Goal: Information Seeking & Learning: Learn about a topic

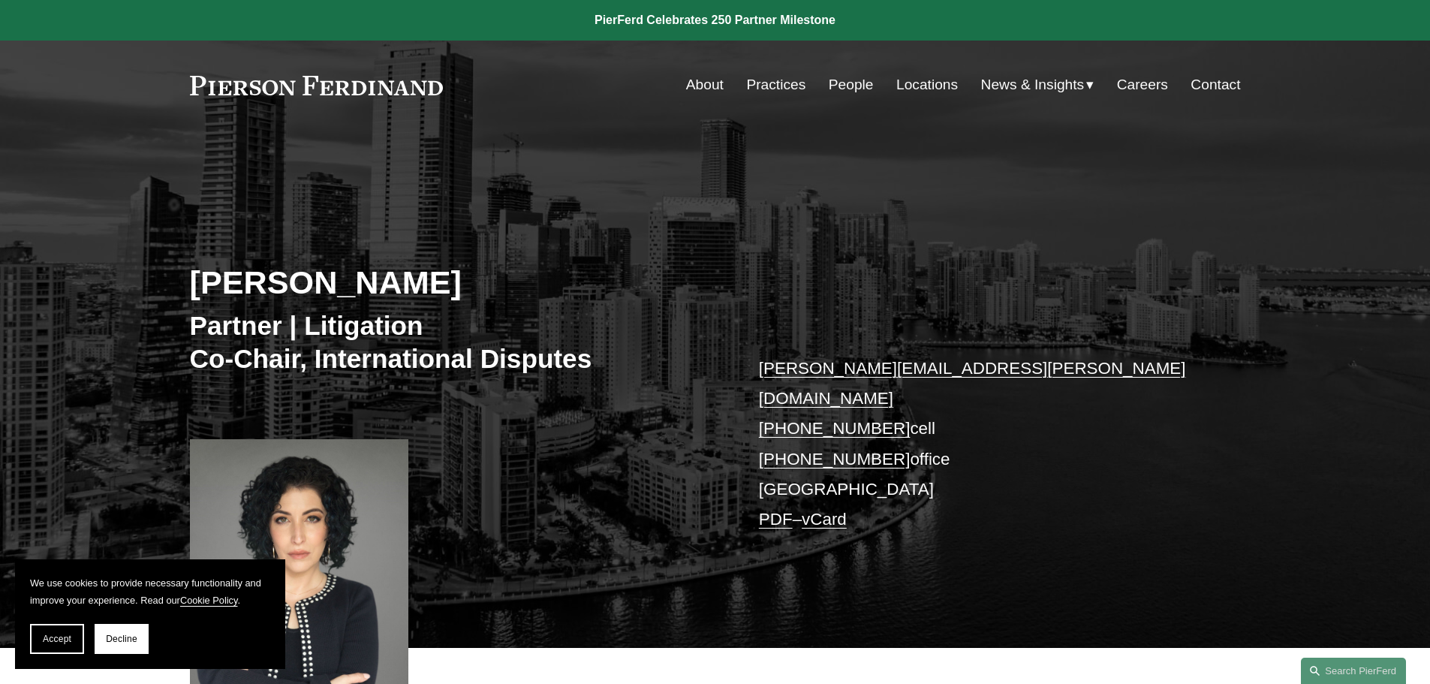
click at [754, 242] on div "[PERSON_NAME] Partner | Litigation Co-Chair, International Disputes [PERSON_NAM…" at bounding box center [715, 410] width 1430 height 475
click at [1306, 182] on div "[PERSON_NAME] Partner | Litigation Co-Chair, International Disputes [PERSON_NAM…" at bounding box center [715, 410] width 1430 height 475
click at [714, 221] on div "[PERSON_NAME] Partner | Litigation Co-Chair, International Disputes [PERSON_NAM…" at bounding box center [715, 410] width 1430 height 475
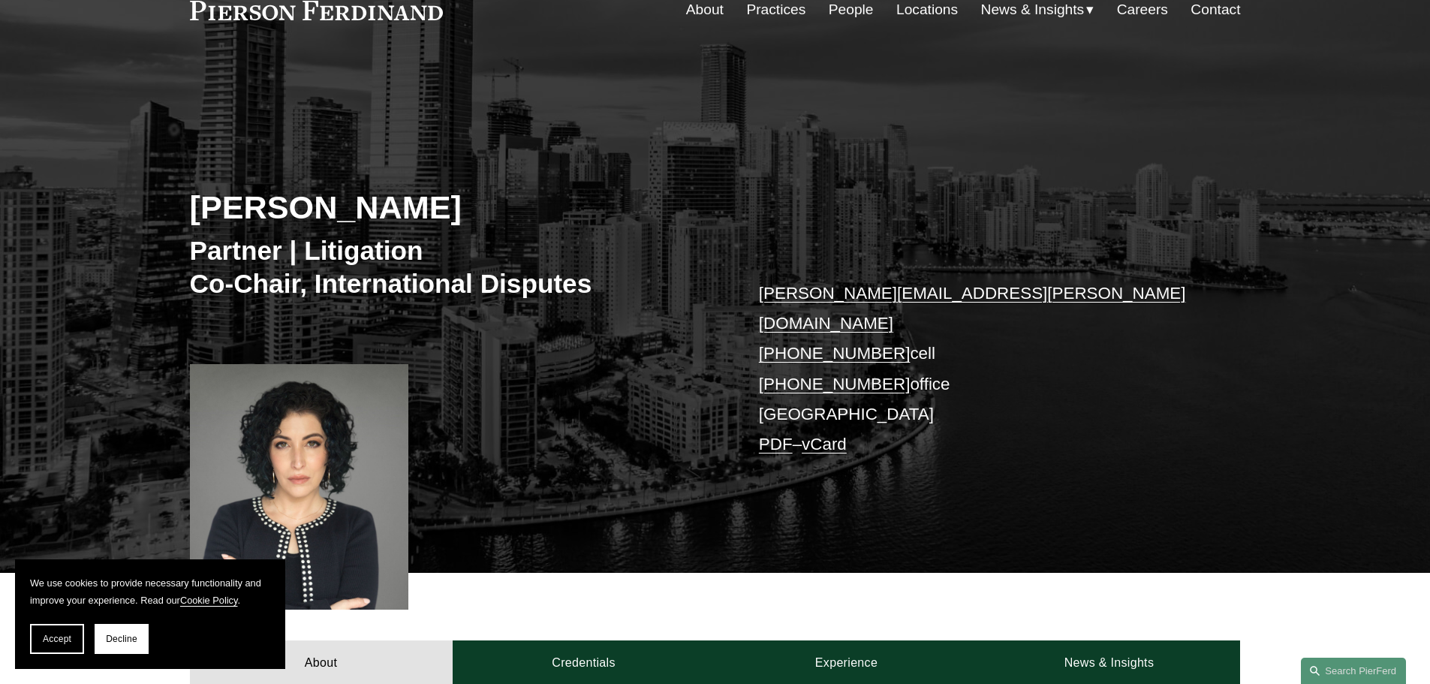
scroll to position [150, 0]
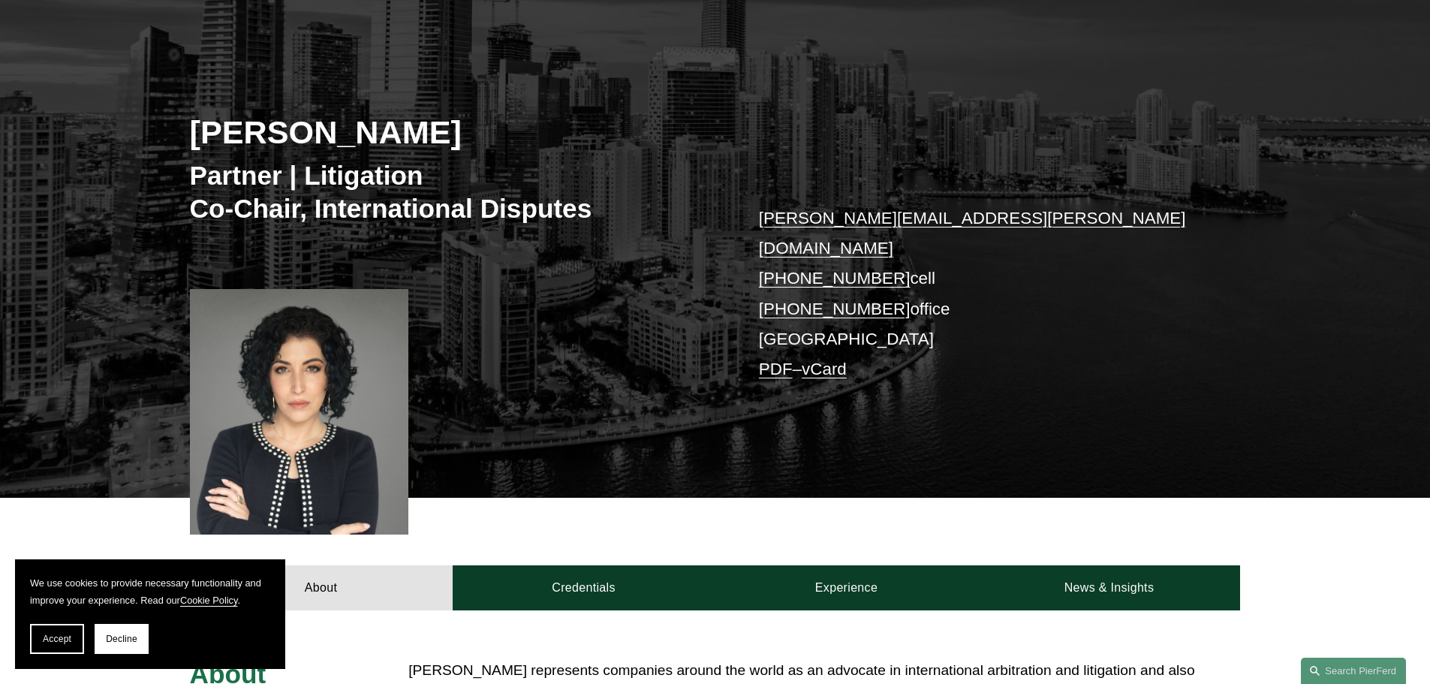
drag, startPoint x: 709, startPoint y: 157, endPoint x: 705, endPoint y: 173, distance: 16.4
click at [705, 173] on div "[PERSON_NAME] Partner | Litigation Co-Chair, International Disputes [PERSON_NAM…" at bounding box center [715, 260] width 1430 height 475
click at [1123, 384] on div "[PERSON_NAME] Partner | Litigation Co-Chair, International Disputes [PERSON_NAM…" at bounding box center [715, 260] width 1430 height 475
click at [726, 200] on div "[PERSON_NAME] Partner | Litigation Co-Chair, International Disputes [PERSON_NAM…" at bounding box center [715, 260] width 1430 height 475
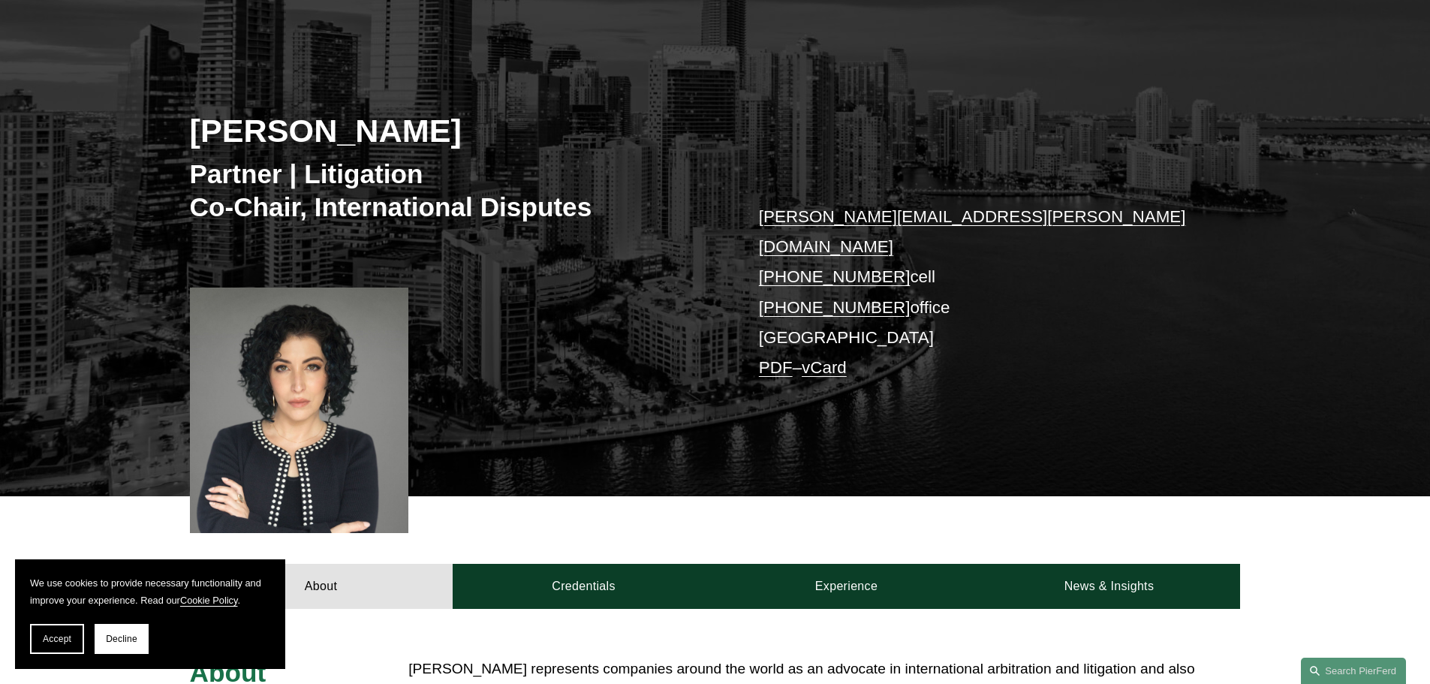
scroll to position [0, 0]
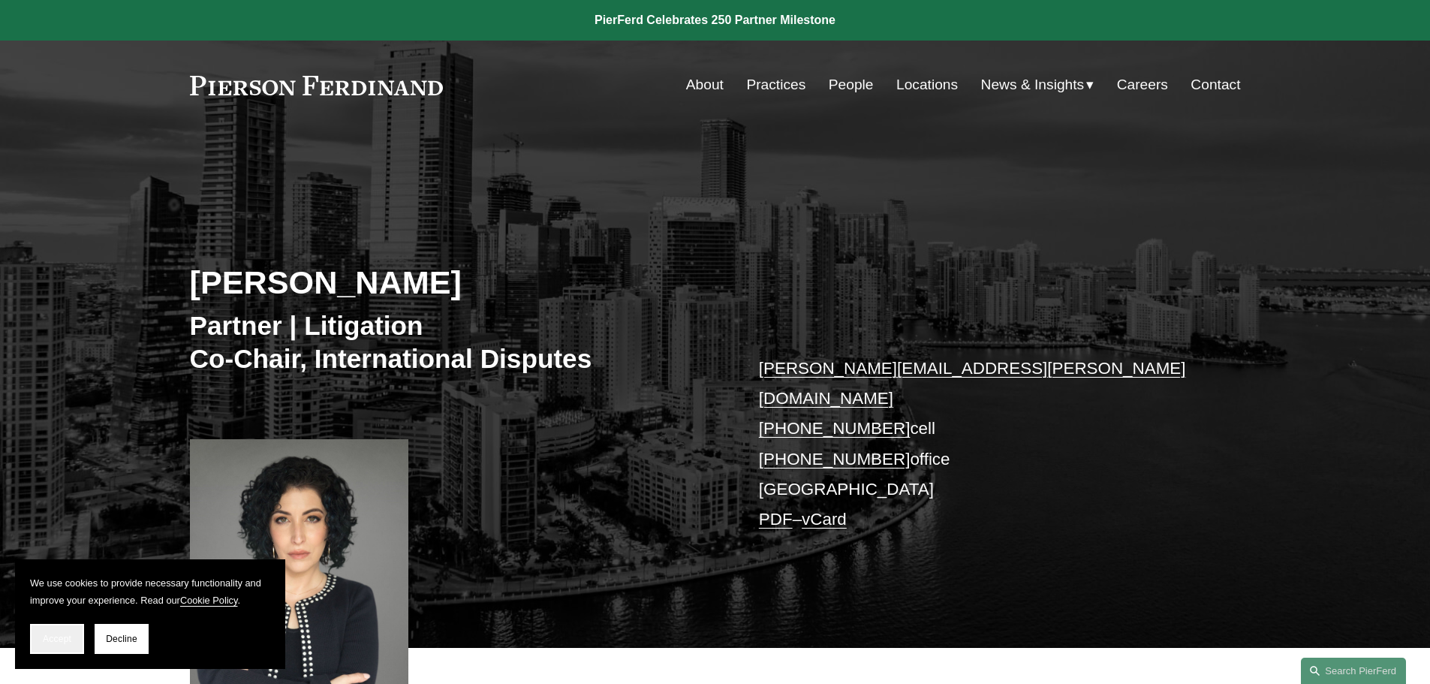
click at [66, 639] on span "Accept" at bounding box center [57, 638] width 29 height 11
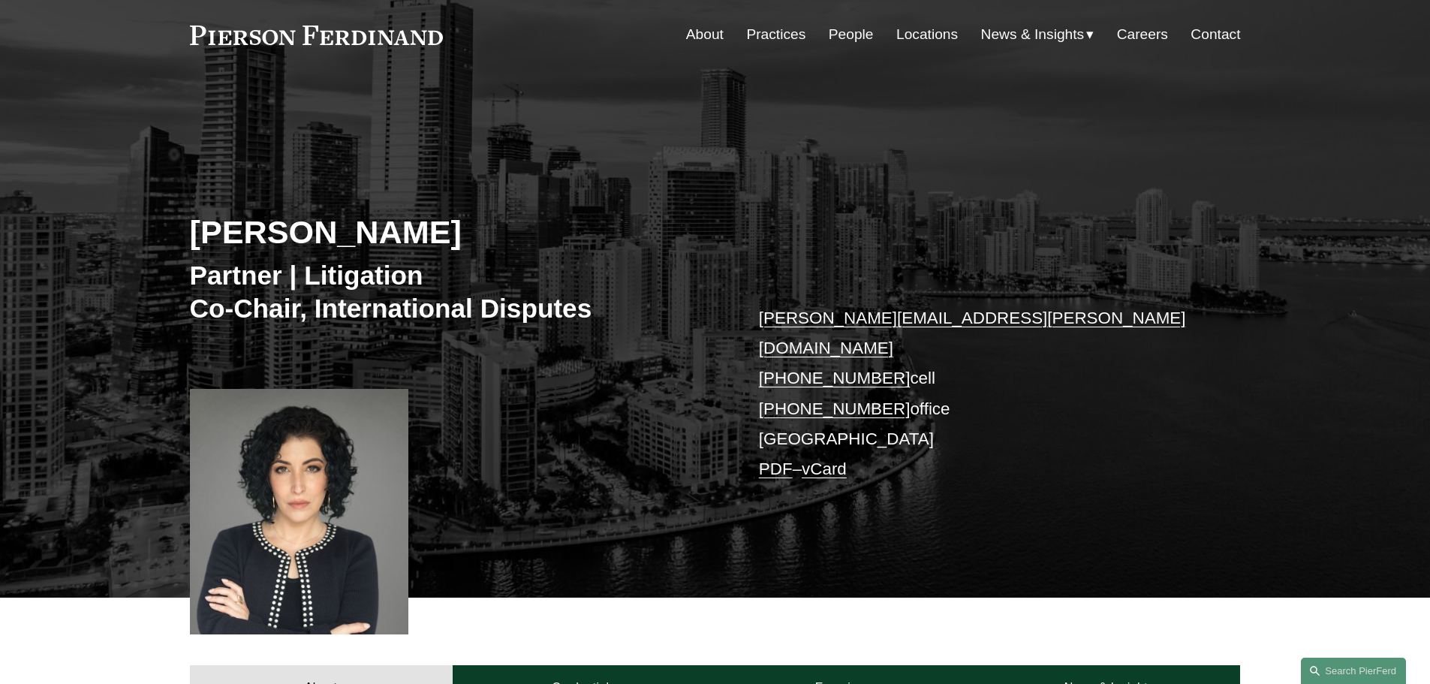
scroll to position [75, 0]
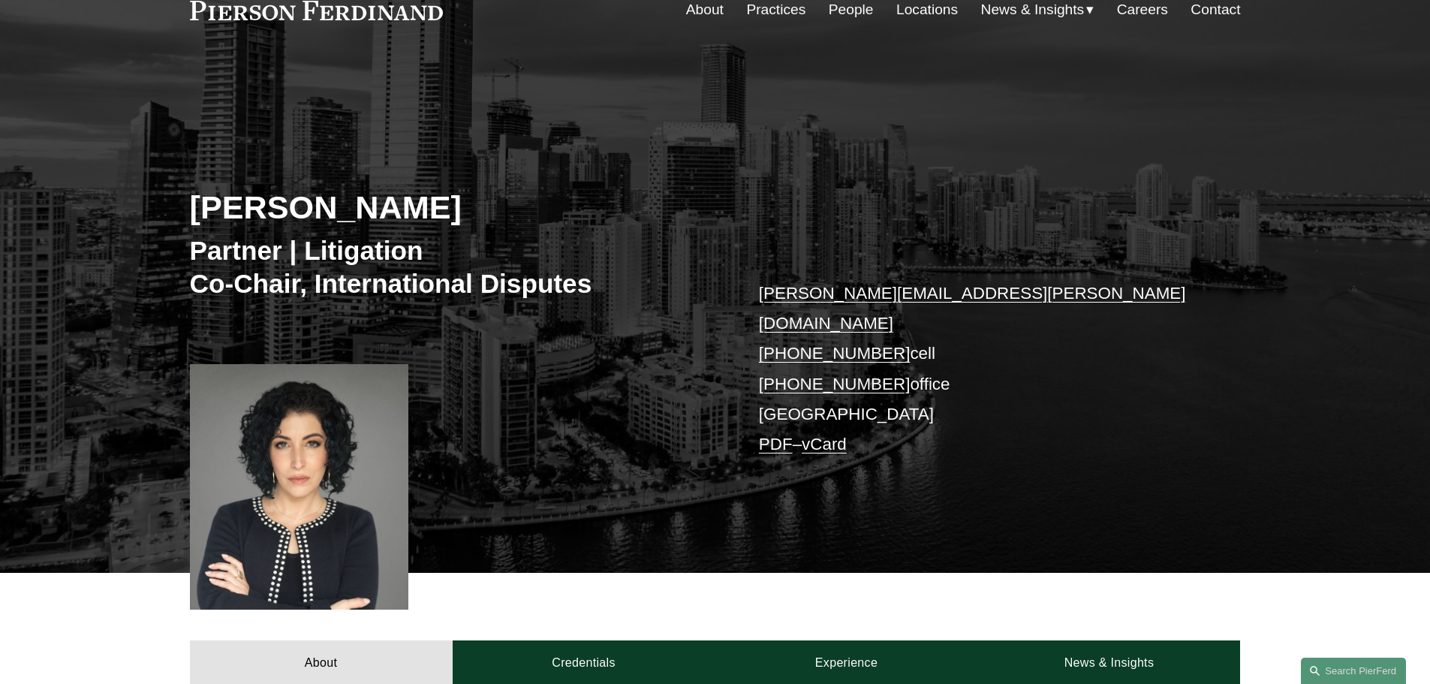
click at [744, 294] on div "[PERSON_NAME] Partner | Litigation Co-Chair, International Disputes [PERSON_NAM…" at bounding box center [715, 335] width 1430 height 475
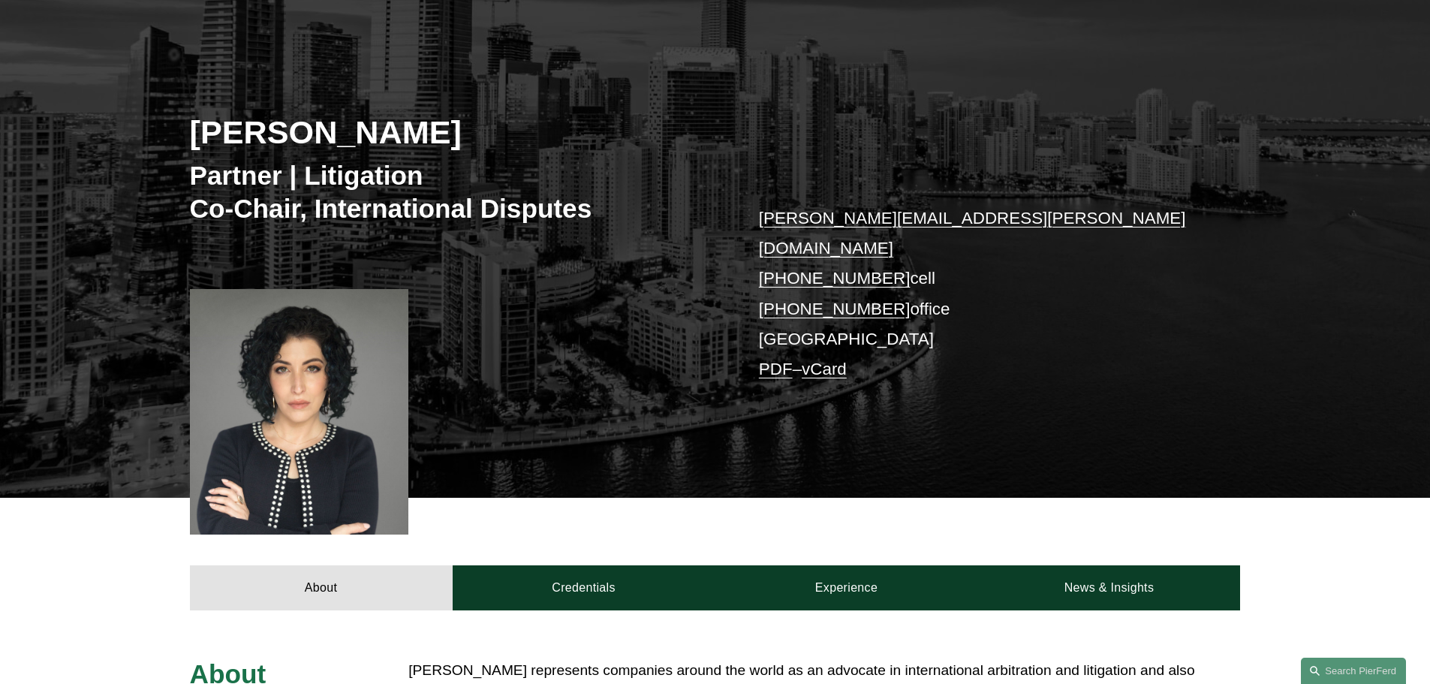
click at [735, 187] on div "[PERSON_NAME] Partner | Litigation Co-Chair, International Disputes [PERSON_NAM…" at bounding box center [715, 260] width 1430 height 475
click at [902, 362] on div "[PERSON_NAME] Partner | Litigation Co-Chair, International Disputes [PERSON_NAM…" at bounding box center [715, 260] width 1430 height 475
click at [748, 219] on div "[PERSON_NAME] Partner | Litigation Co-Chair, International Disputes [PERSON_NAM…" at bounding box center [715, 260] width 1430 height 475
click at [750, 215] on div "[PERSON_NAME] Partner | Litigation Co-Chair, International Disputes [PERSON_NAM…" at bounding box center [715, 260] width 1430 height 475
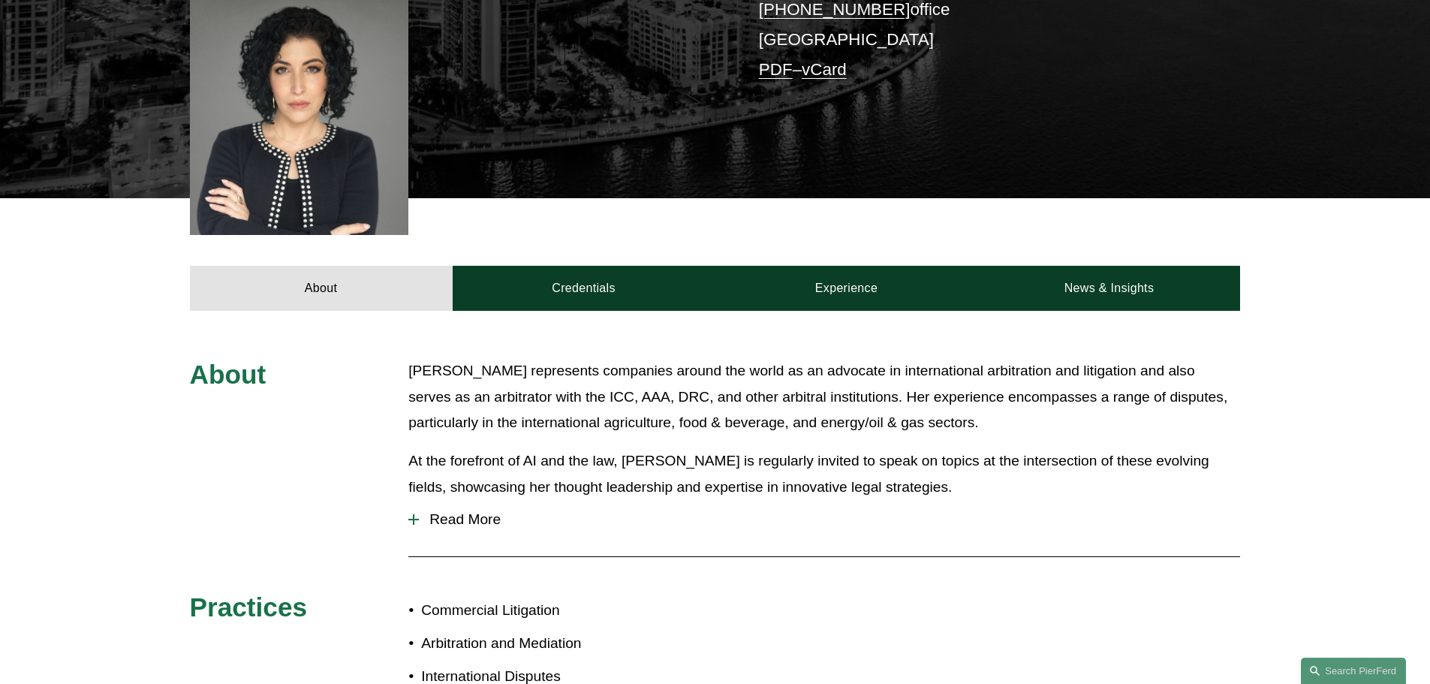
scroll to position [450, 0]
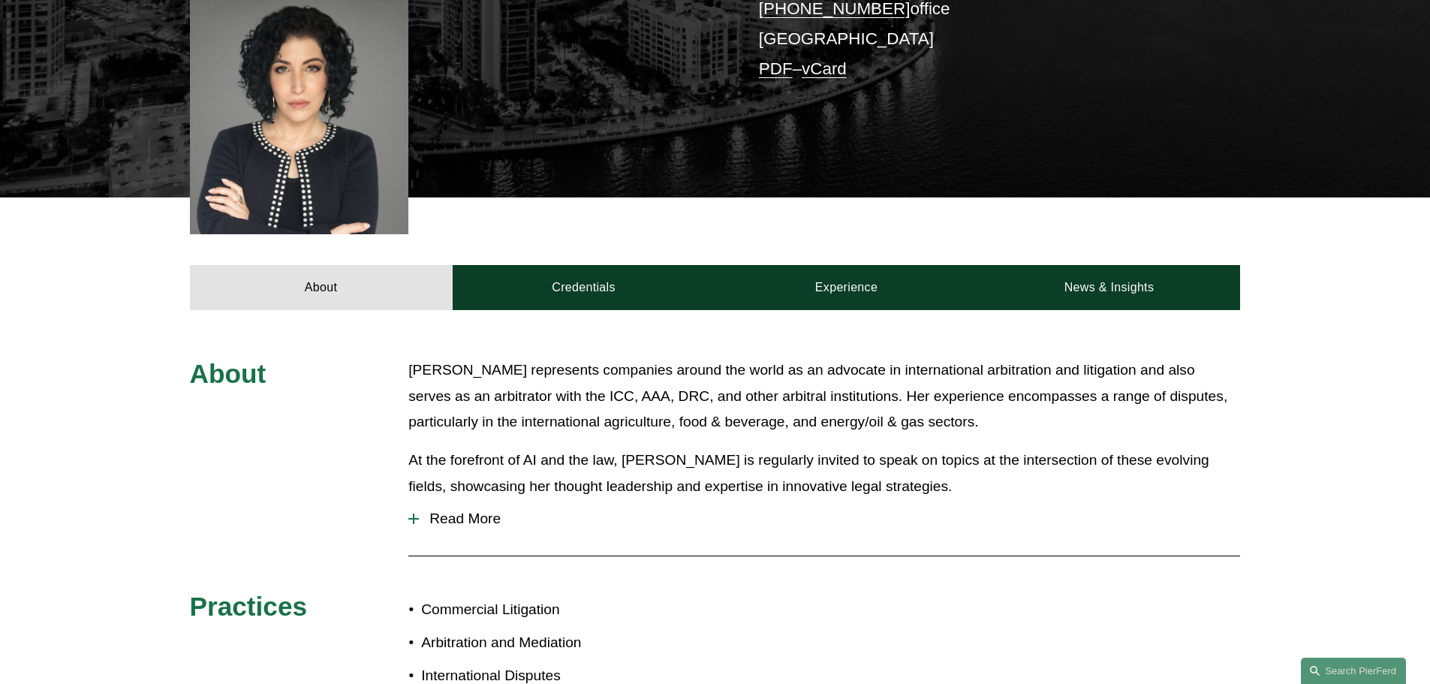
click at [1335, 357] on div "About [PERSON_NAME] represents companies around the world as an advocate in int…" at bounding box center [715, 597] width 1430 height 480
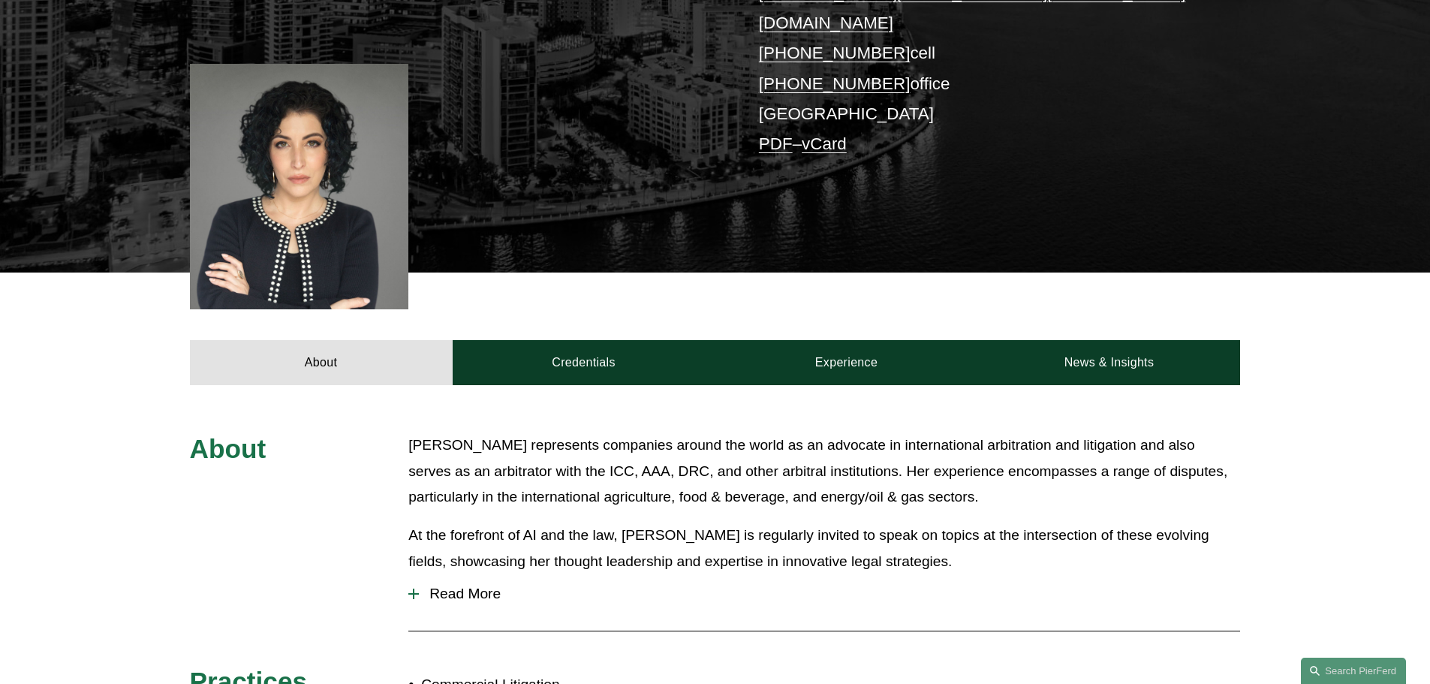
click at [1395, 312] on div "About Credentials Experience News & Insights" at bounding box center [715, 328] width 1430 height 113
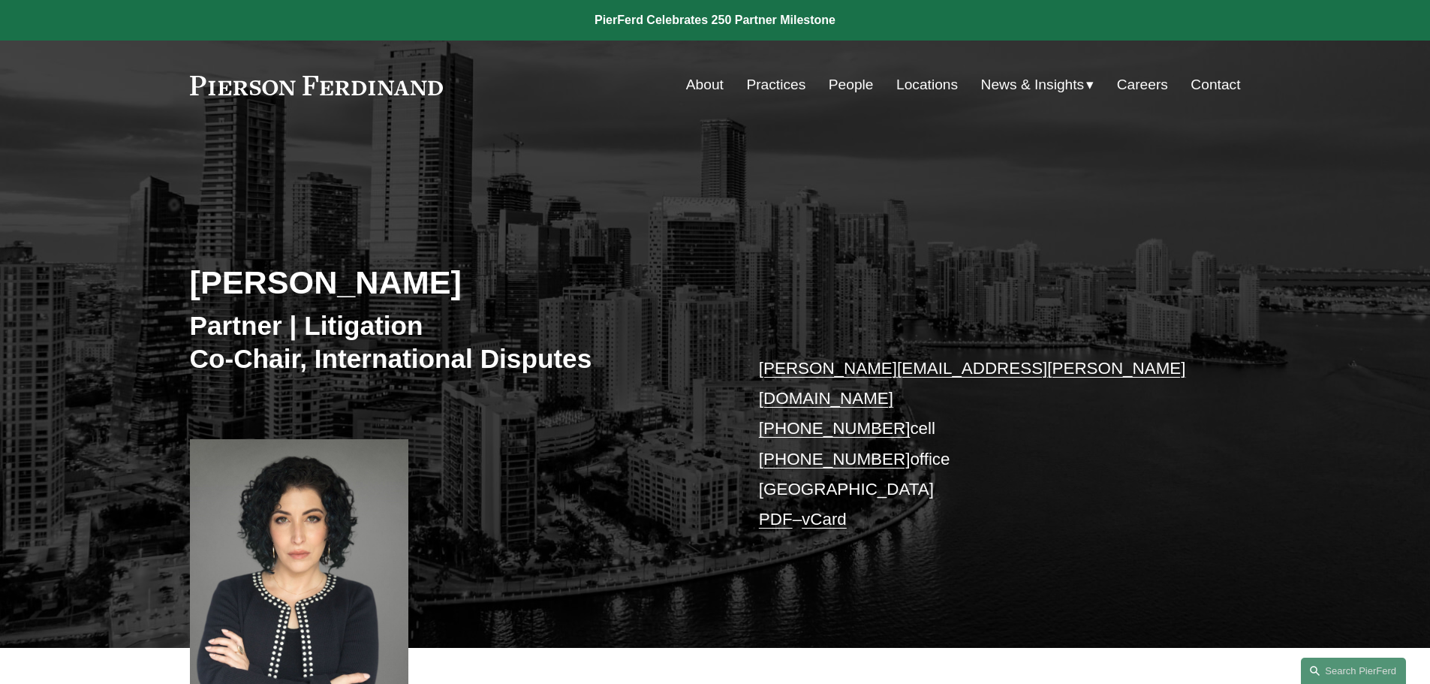
scroll to position [75, 0]
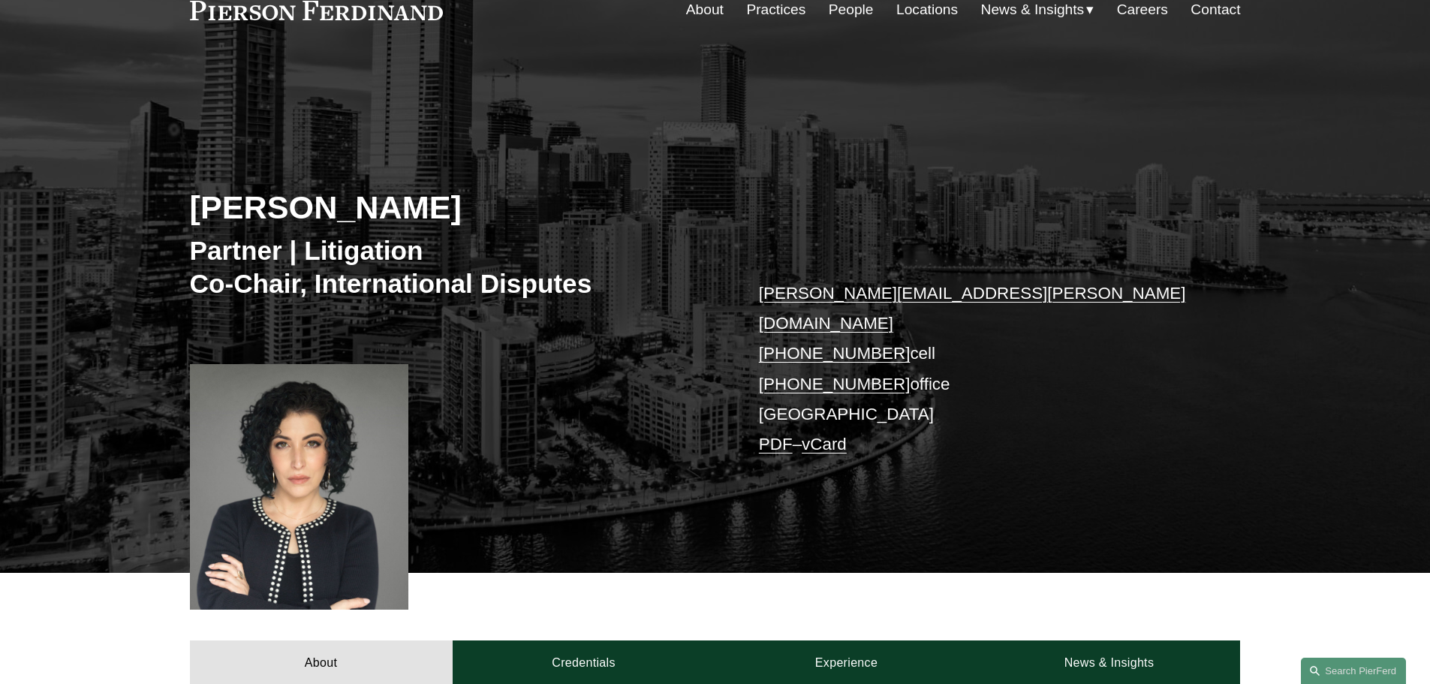
click at [741, 287] on div "[PERSON_NAME] Partner | Litigation Co-Chair, International Disputes [PERSON_NAM…" at bounding box center [715, 335] width 1430 height 475
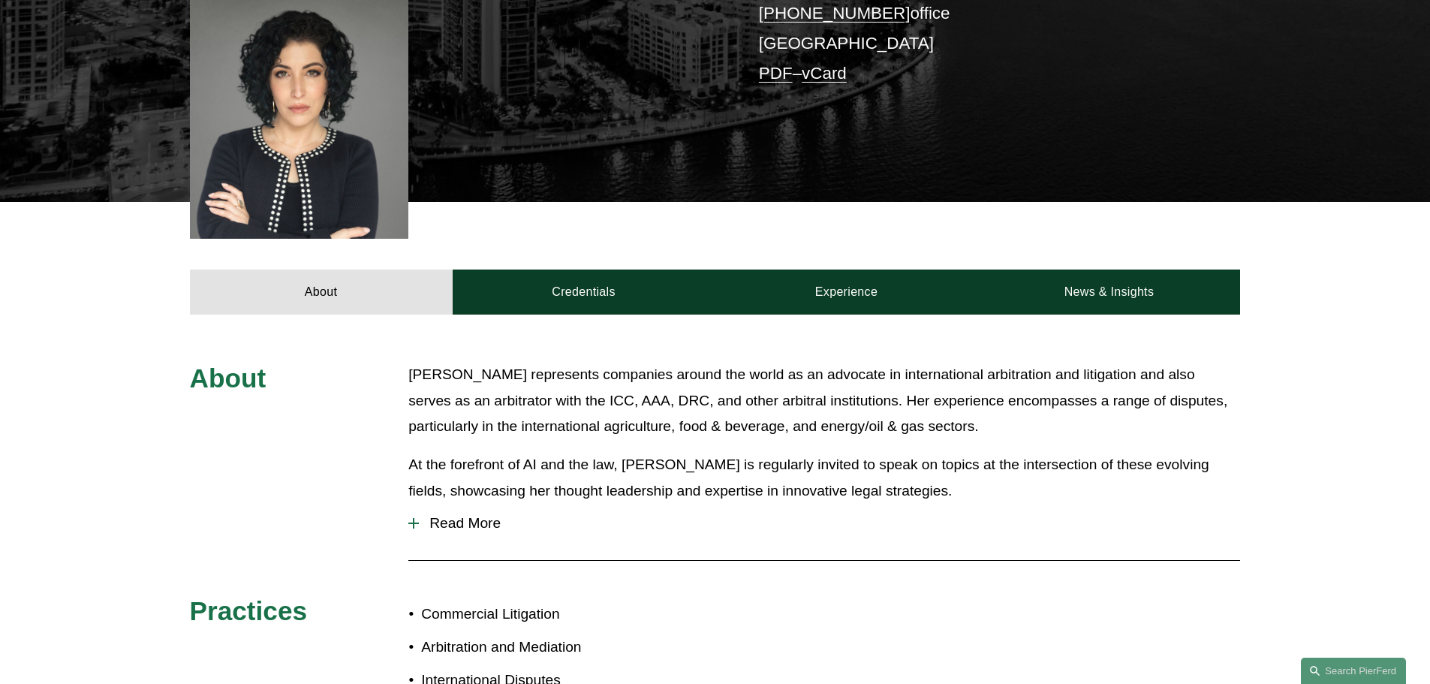
scroll to position [450, 0]
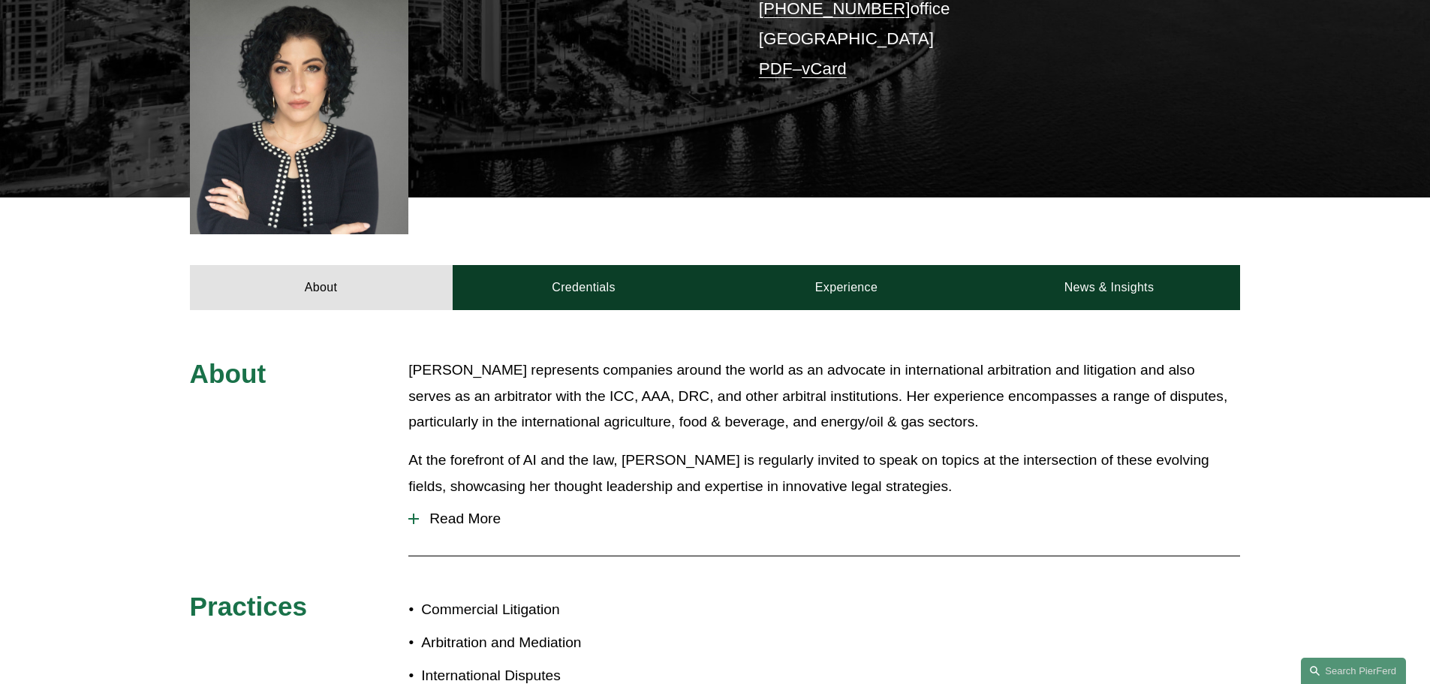
click at [1355, 357] on div "About [PERSON_NAME] represents companies around the world as an advocate in int…" at bounding box center [715, 597] width 1430 height 480
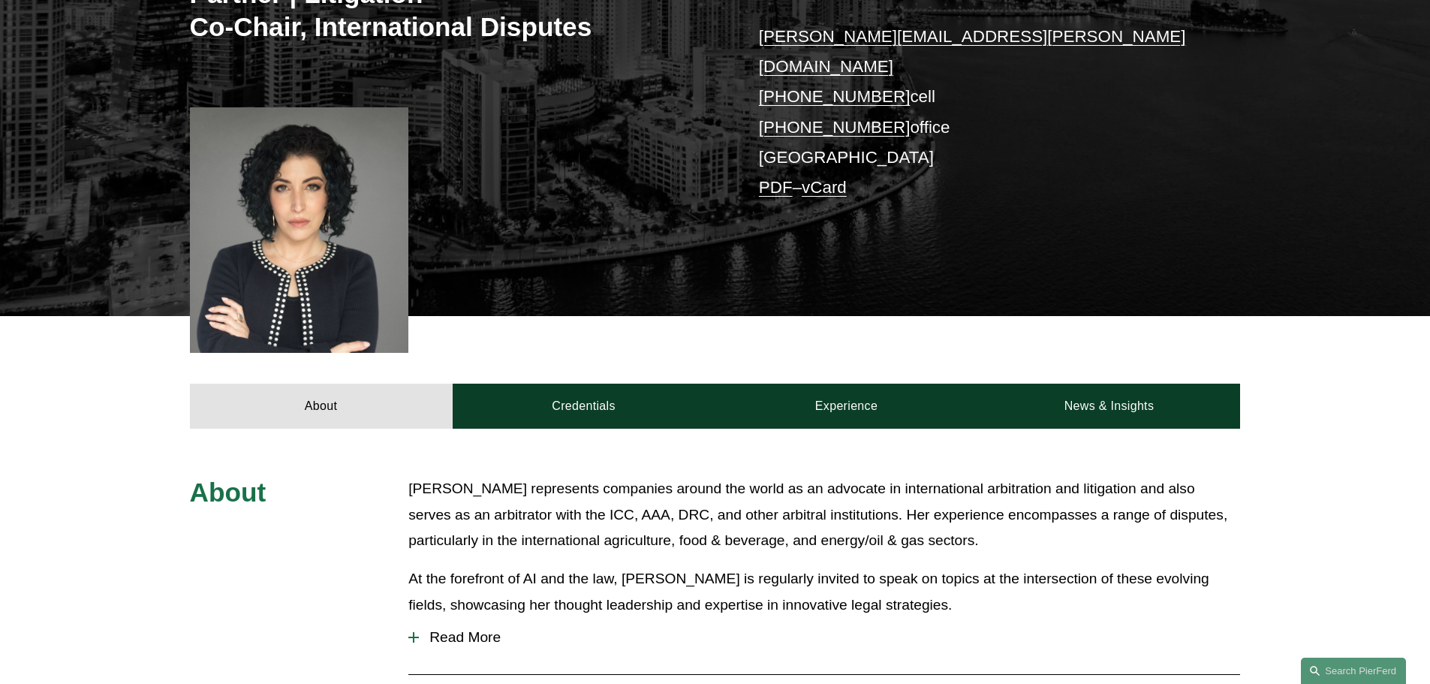
scroll to position [375, 0]
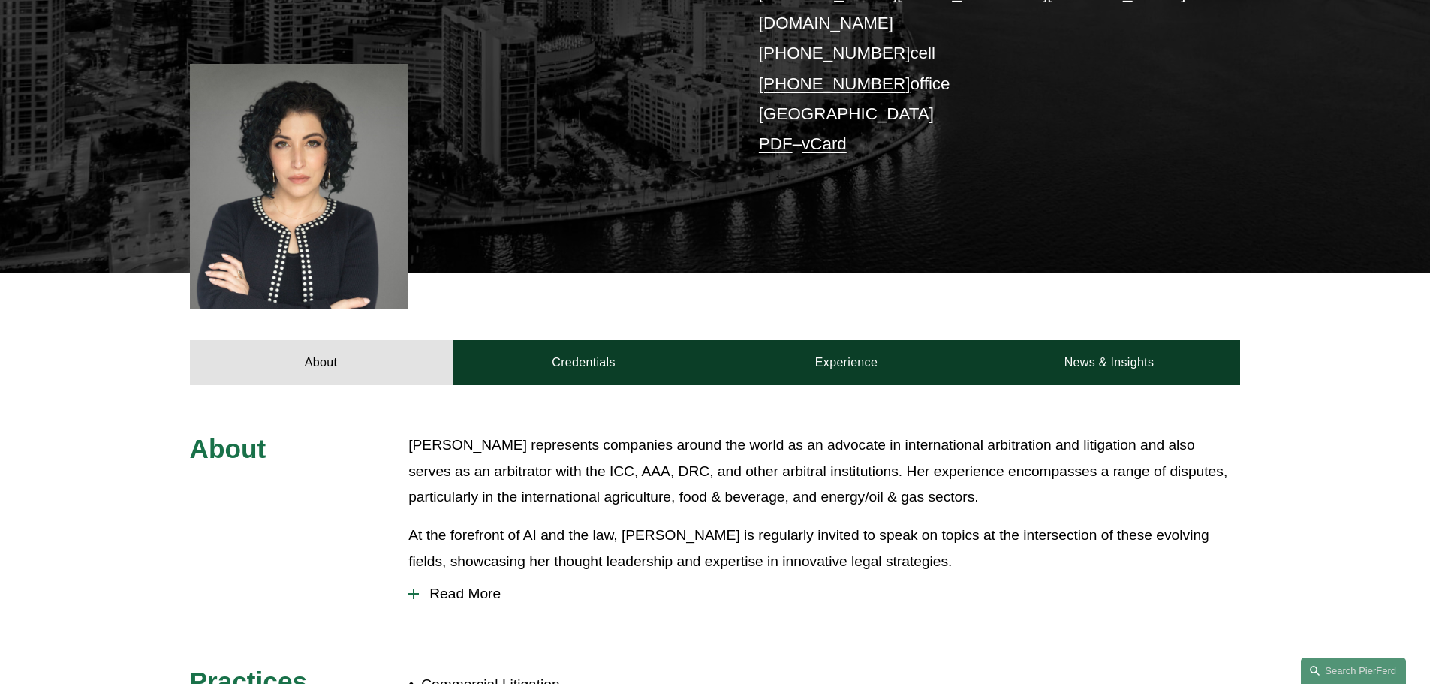
click at [1342, 310] on div "About Credentials Experience News & Insights" at bounding box center [715, 328] width 1430 height 113
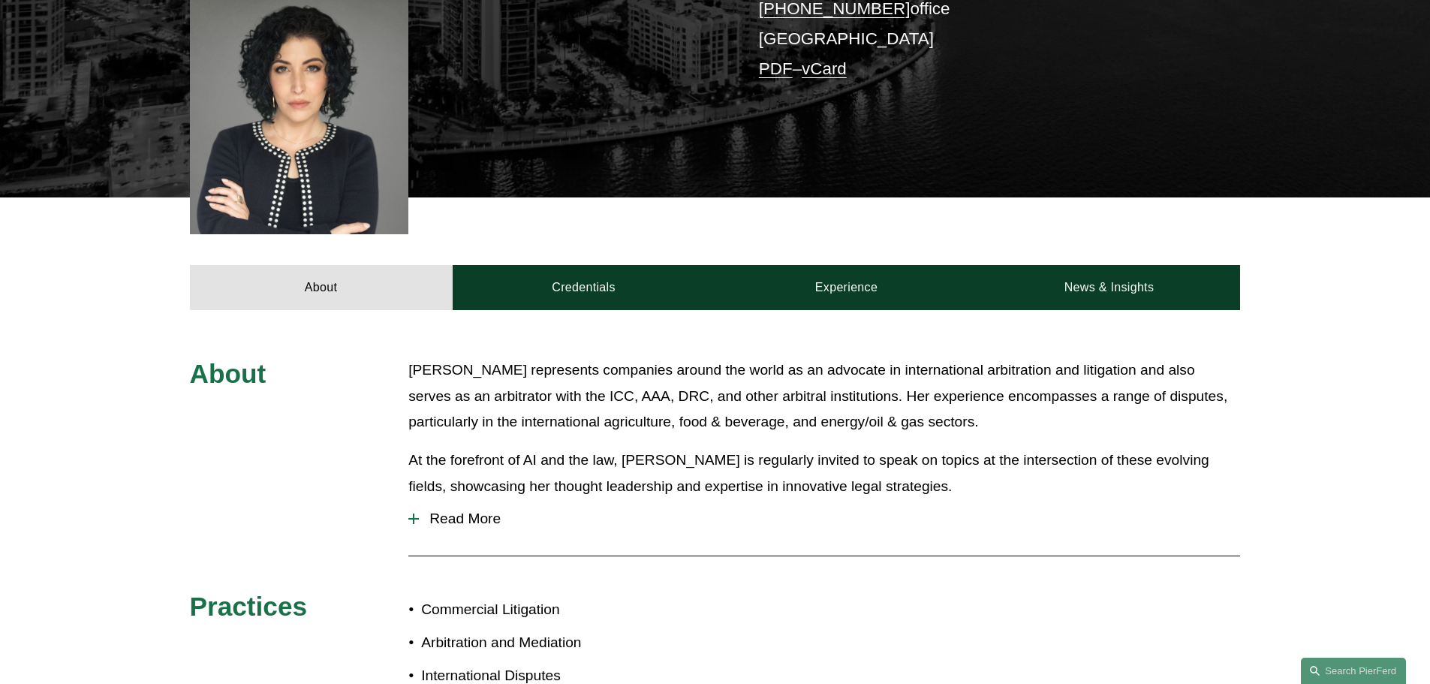
click at [1355, 321] on div "About [PERSON_NAME] represents companies around the world as an advocate in int…" at bounding box center [715, 597] width 1430 height 575
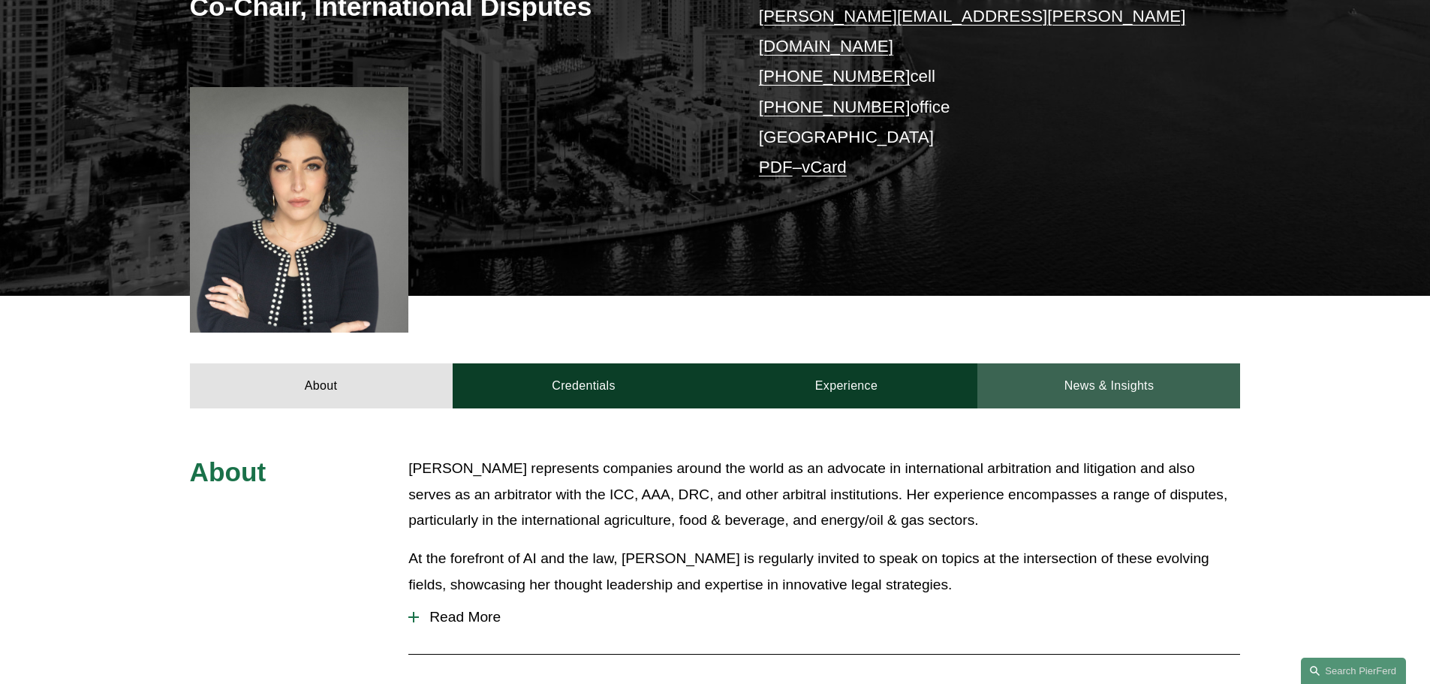
scroll to position [375, 0]
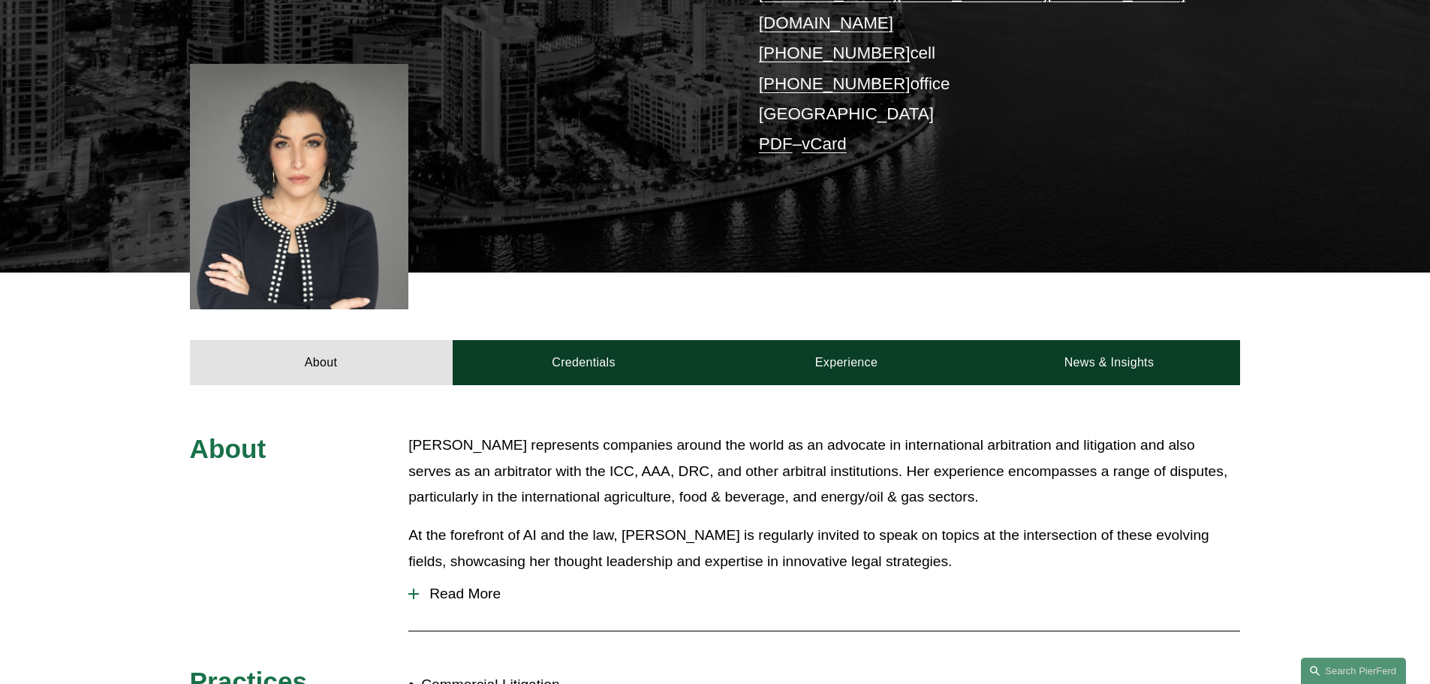
click at [1417, 313] on div "About Credentials Experience News & Insights" at bounding box center [715, 328] width 1430 height 113
